Goal: Communication & Community: Share content

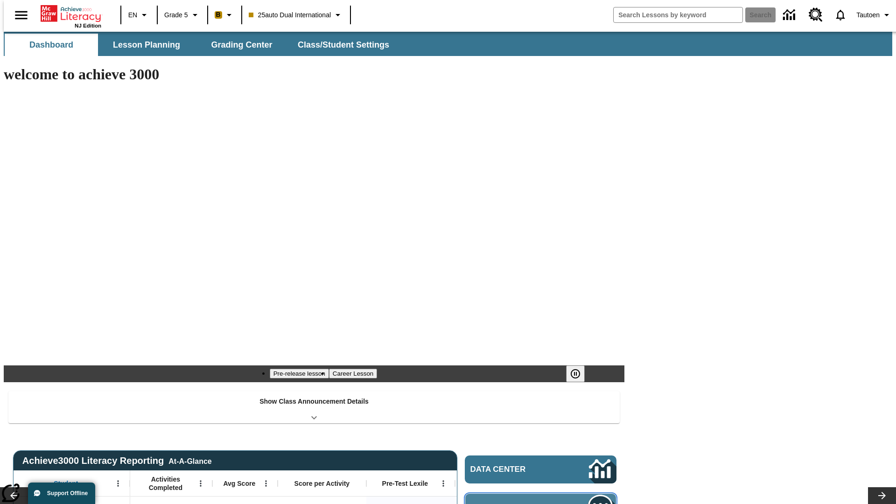
click at [543, 503] on span "Message Center" at bounding box center [516, 507] width 90 height 9
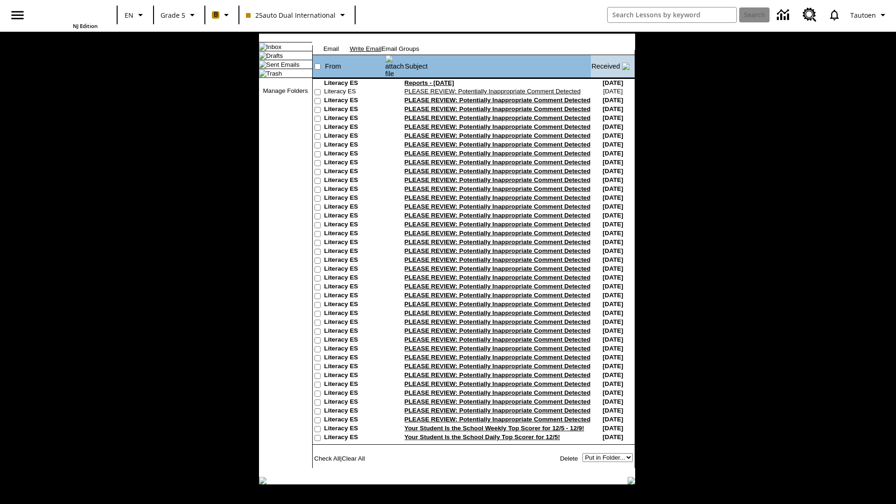
click at [382, 52] on link "Write Email" at bounding box center [366, 48] width 32 height 7
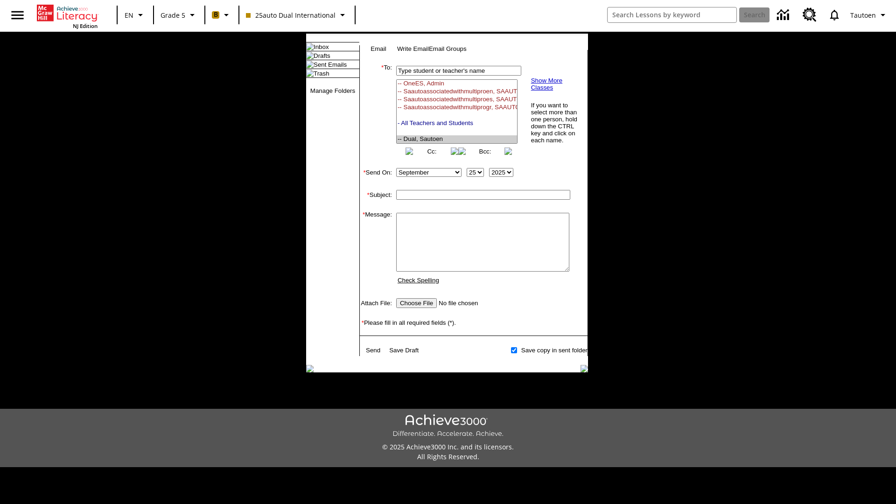
select select "U,21476361,1"
type input "Autotest-UPfqCLjBPU"
type textarea "email body message"
click at [374, 354] on link "Send" at bounding box center [373, 350] width 14 height 7
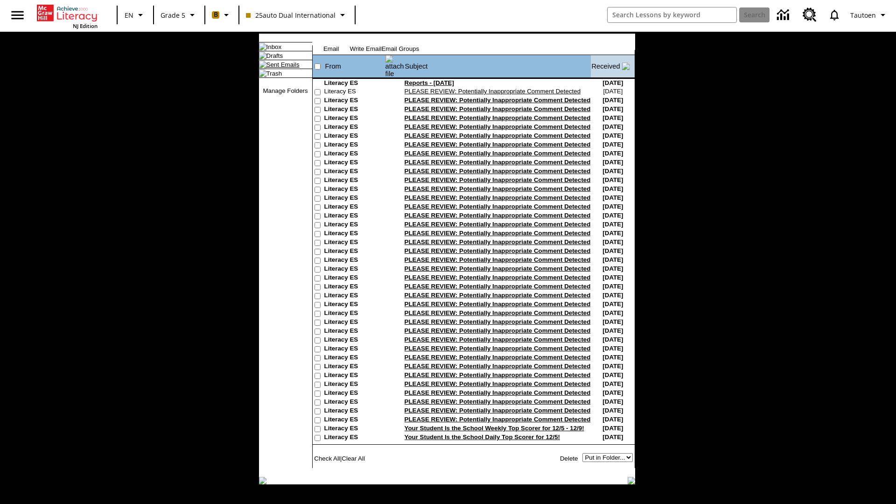
click at [275, 68] on link "Sent Emails" at bounding box center [282, 64] width 33 height 7
